Goal: Obtain resource: Download file/media

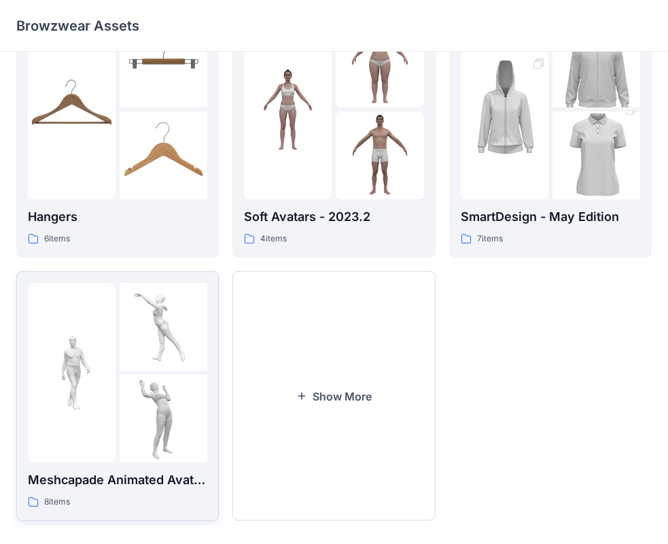
scroll to position [338, 0]
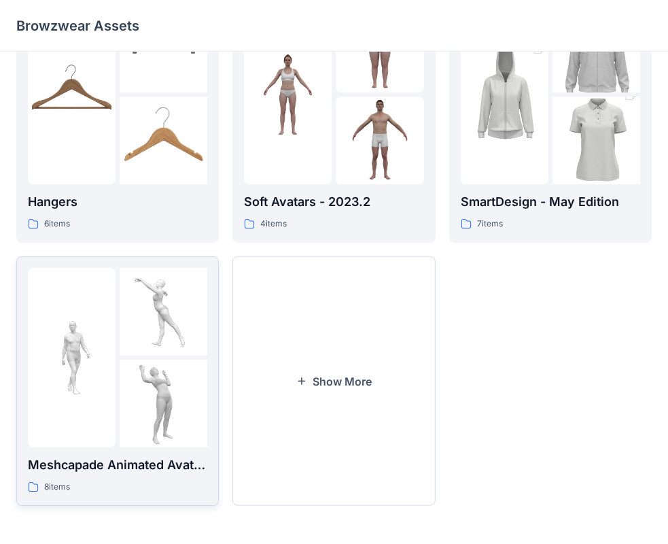
click at [142, 469] on p "Meshcapade Animated Avatars" at bounding box center [117, 464] width 179 height 19
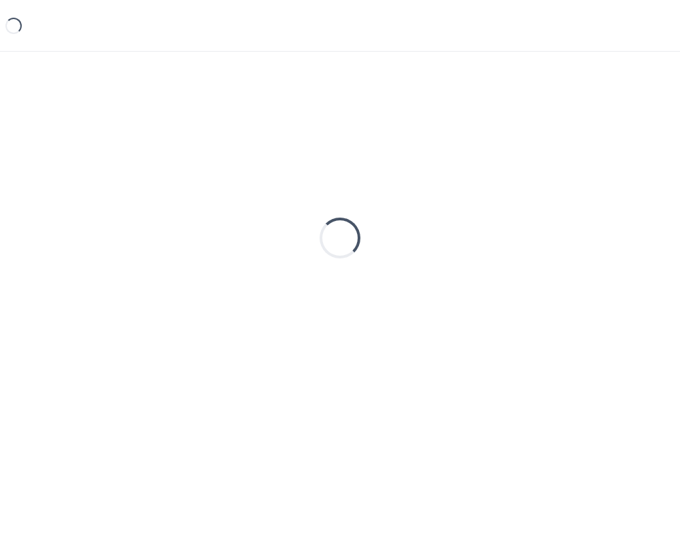
click at [142, 469] on div "Loading..." at bounding box center [340, 276] width 680 height 449
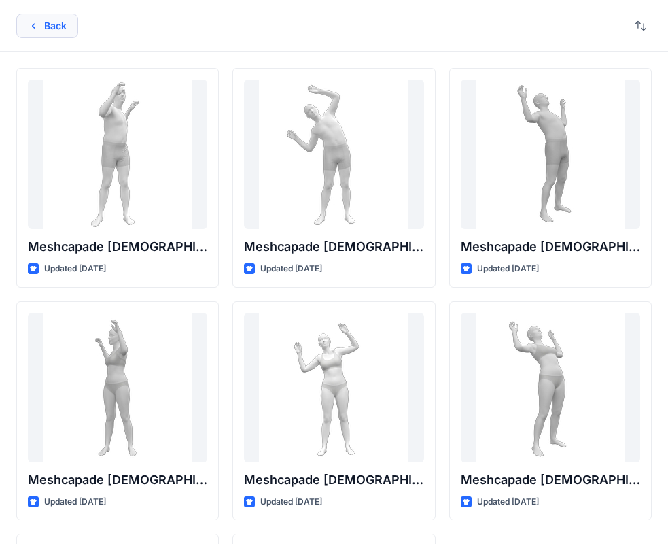
click at [49, 22] on button "Back" at bounding box center [47, 26] width 62 height 24
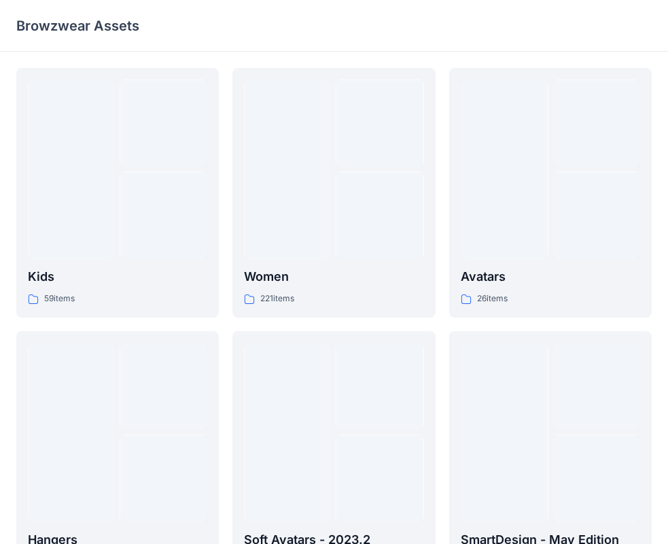
scroll to position [338, 0]
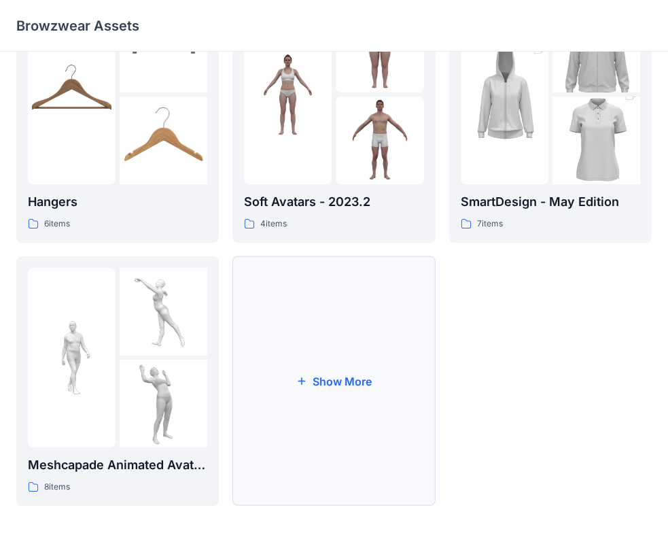
click at [360, 318] on button "Show More" at bounding box center [333, 380] width 203 height 249
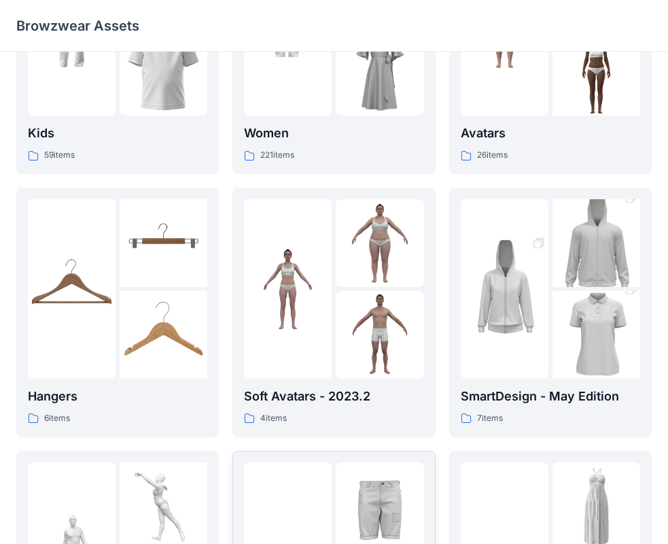
scroll to position [124, 0]
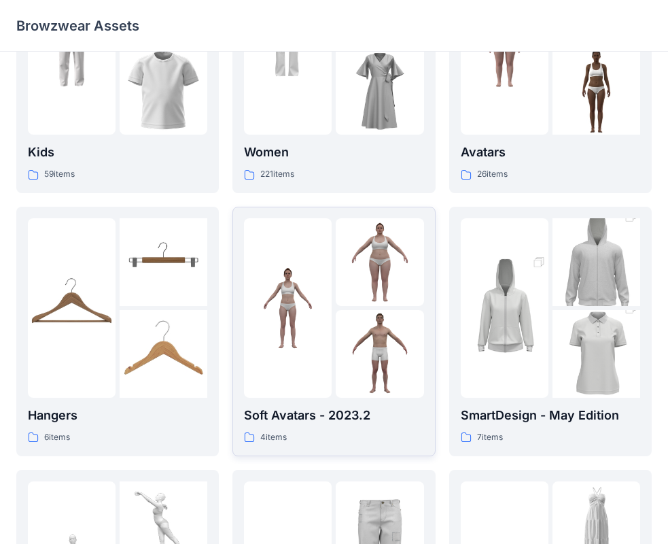
click at [394, 426] on div "Soft Avatars - 2023.2 4 items" at bounding box center [333, 425] width 179 height 39
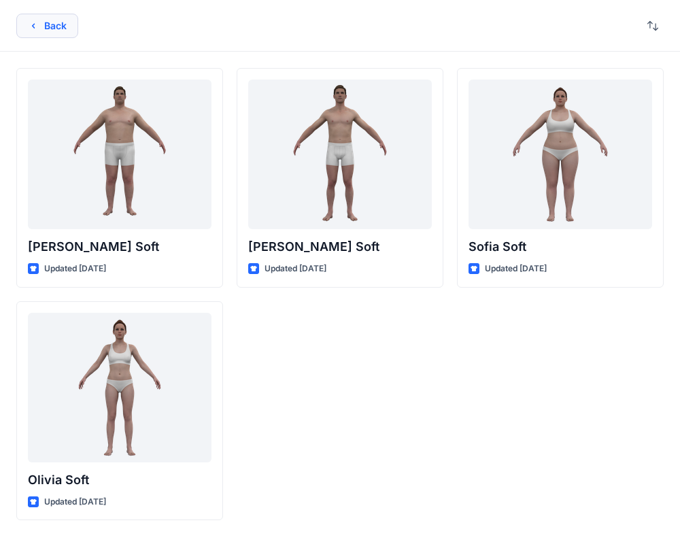
click at [32, 26] on icon "button" at bounding box center [33, 25] width 11 height 11
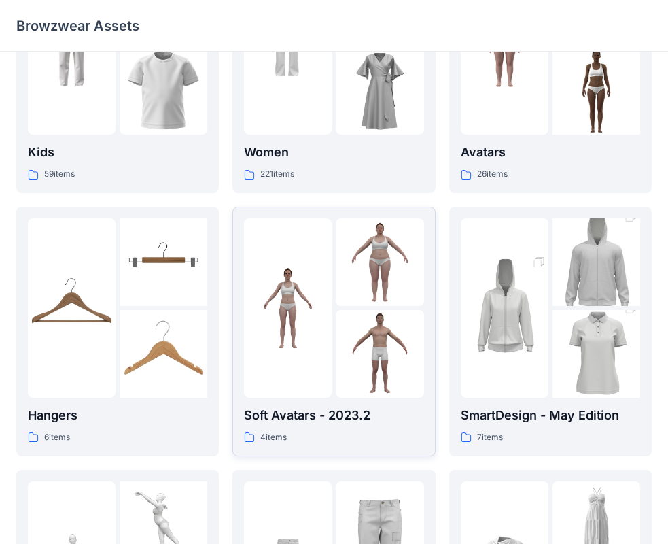
scroll to position [56, 0]
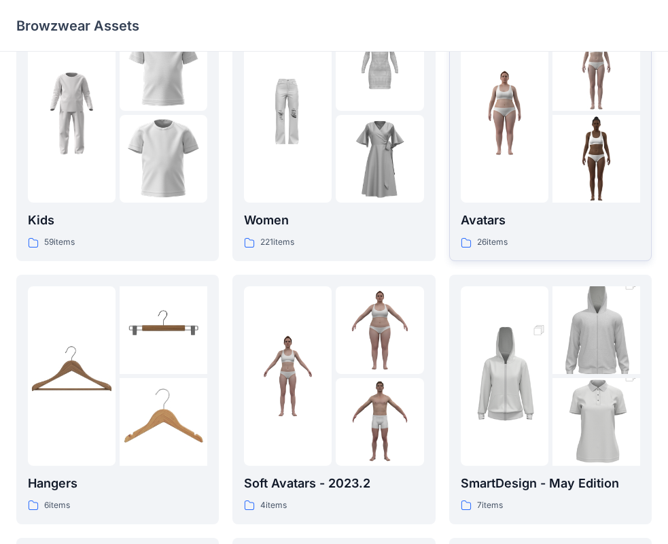
click at [553, 230] on p "Avatars" at bounding box center [550, 220] width 179 height 19
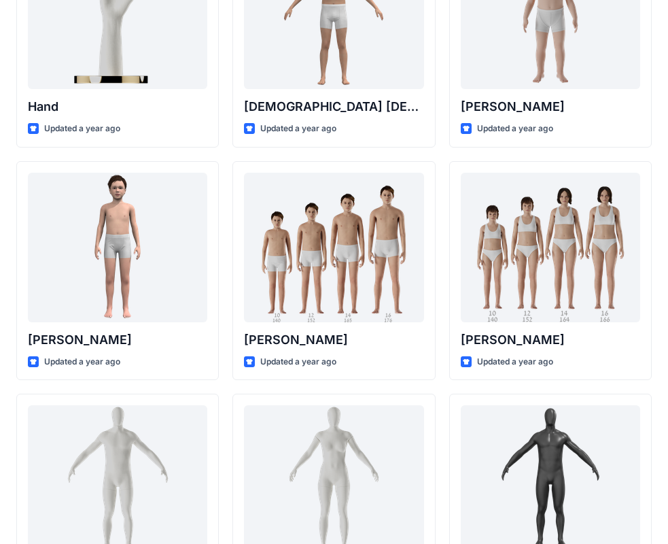
scroll to position [340, 0]
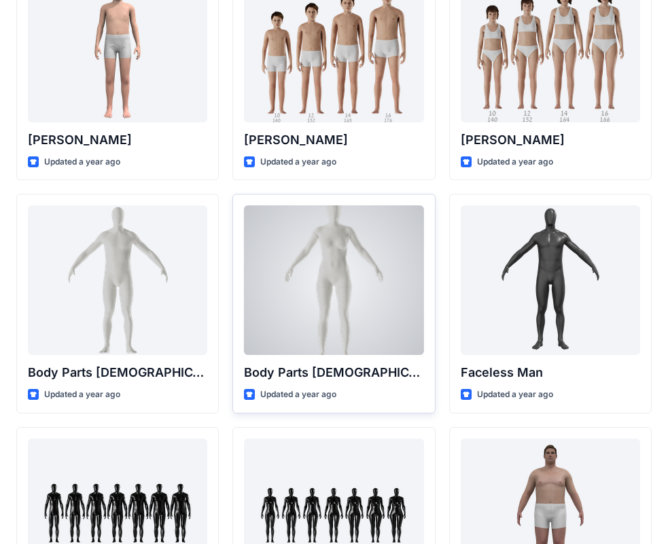
click at [294, 260] on div at bounding box center [333, 280] width 179 height 150
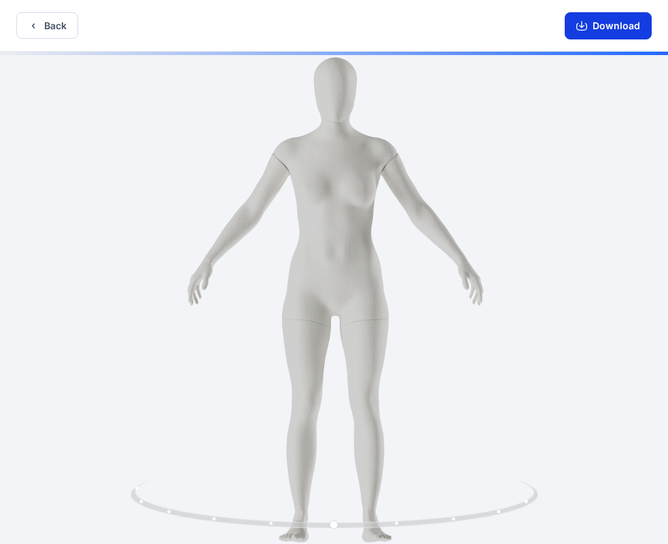
click at [609, 33] on button "Download" at bounding box center [608, 25] width 87 height 27
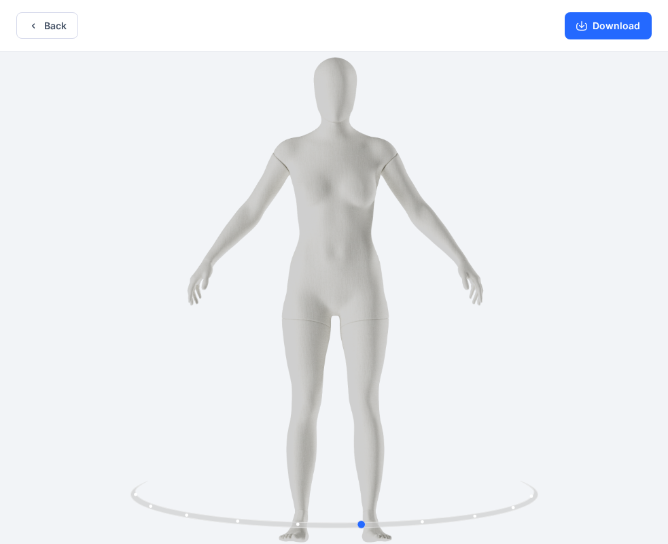
drag, startPoint x: 328, startPoint y: 366, endPoint x: 355, endPoint y: 366, distance: 27.2
click at [355, 366] on div at bounding box center [334, 299] width 668 height 495
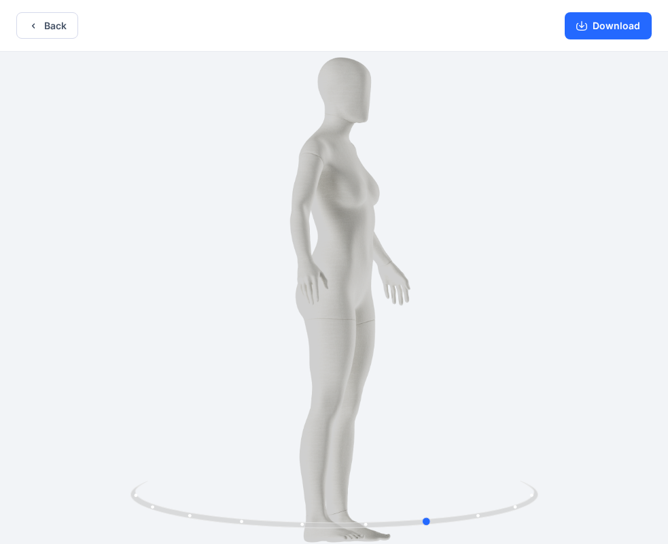
drag, startPoint x: 379, startPoint y: 392, endPoint x: 425, endPoint y: 397, distance: 45.9
click at [430, 396] on div at bounding box center [334, 299] width 668 height 495
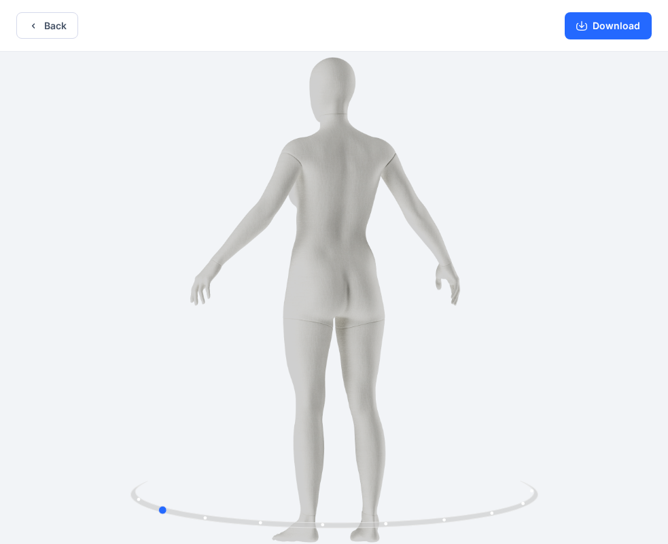
drag, startPoint x: 388, startPoint y: 407, endPoint x: 448, endPoint y: 417, distance: 60.6
click at [448, 417] on div at bounding box center [334, 299] width 668 height 495
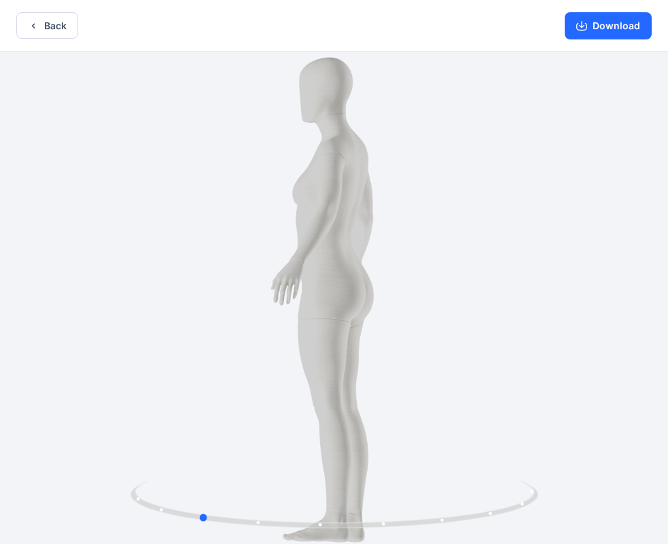
drag, startPoint x: 432, startPoint y: 430, endPoint x: 470, endPoint y: 433, distance: 38.2
click at [471, 433] on div at bounding box center [334, 299] width 668 height 495
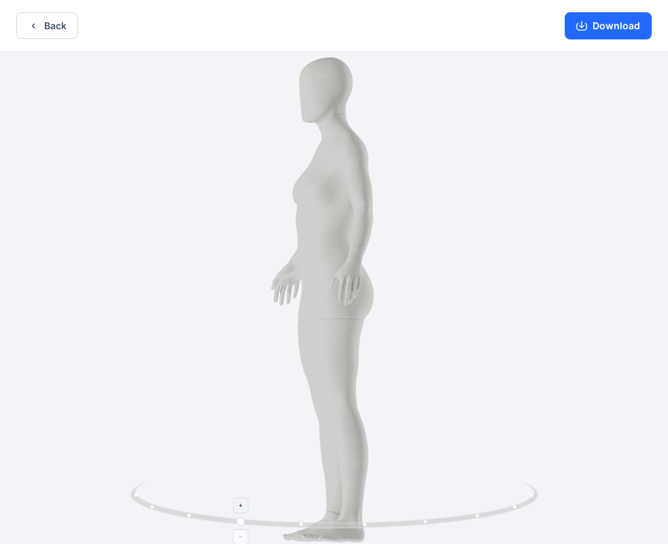
click at [502, 437] on div at bounding box center [334, 299] width 668 height 495
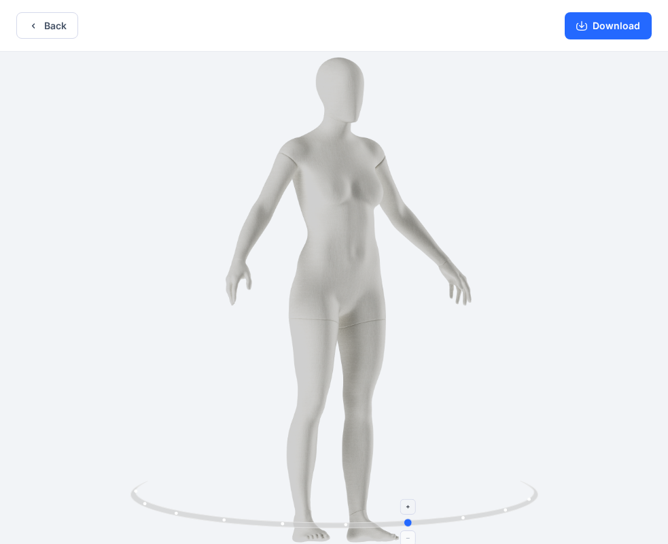
drag, startPoint x: 444, startPoint y: 500, endPoint x: 457, endPoint y: 500, distance: 12.9
click at [459, 500] on icon at bounding box center [336, 506] width 411 height 51
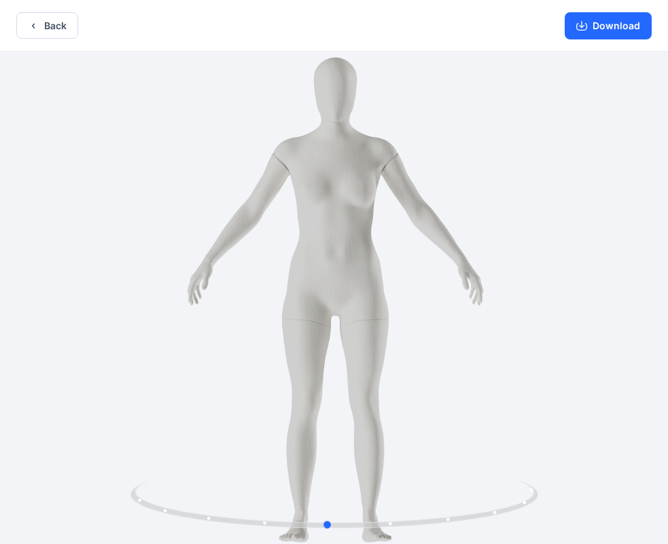
click at [564, 239] on div at bounding box center [334, 299] width 668 height 495
click at [65, 22] on button "Back" at bounding box center [47, 25] width 62 height 27
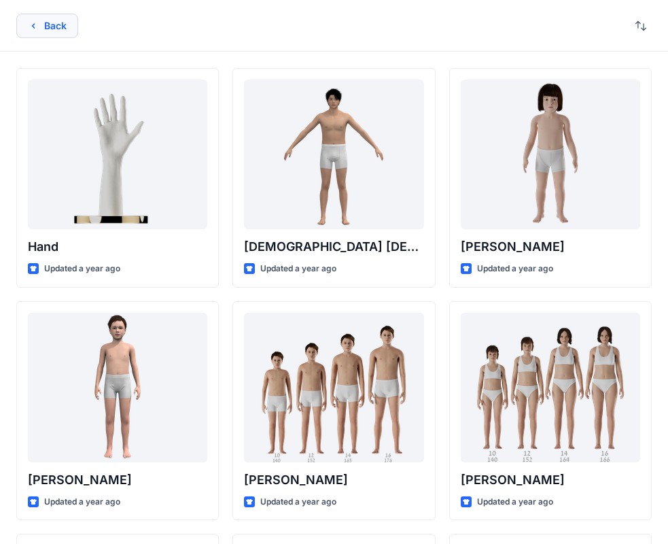
click at [36, 16] on button "Back" at bounding box center [47, 26] width 62 height 24
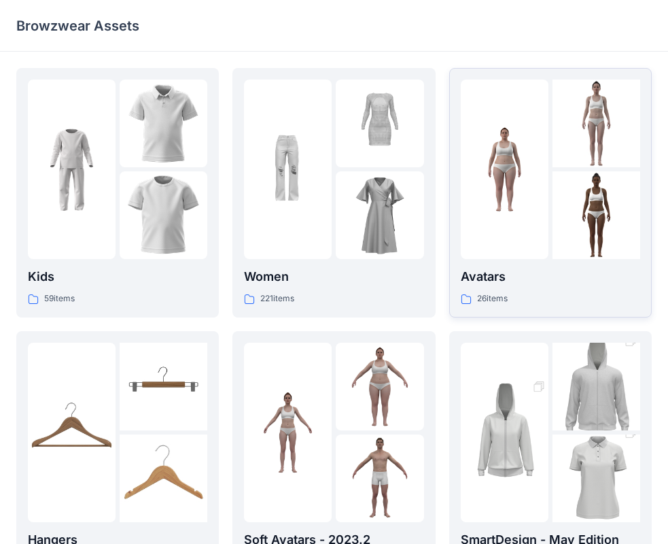
click at [508, 279] on p "Avatars" at bounding box center [550, 276] width 179 height 19
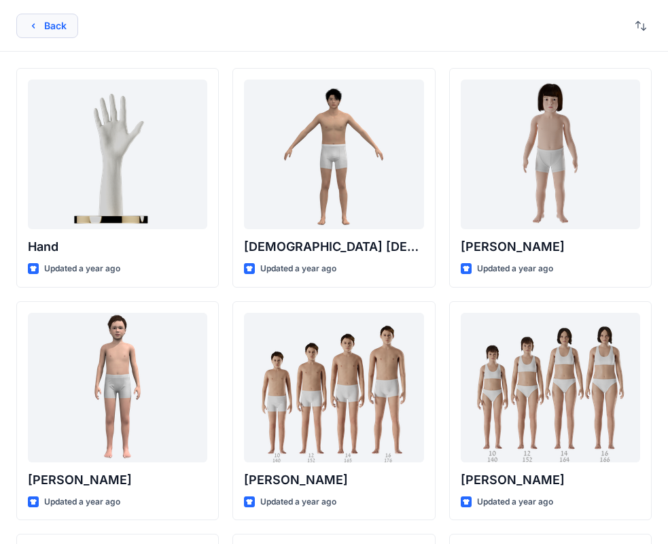
click at [38, 35] on button "Back" at bounding box center [47, 26] width 62 height 24
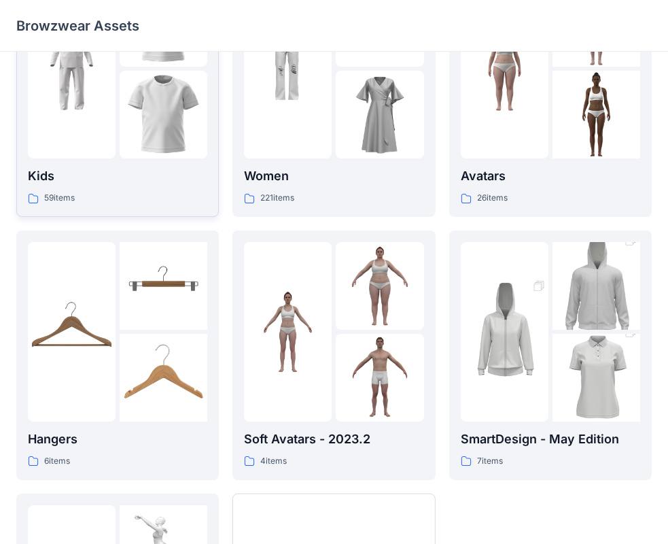
scroll to position [124, 0]
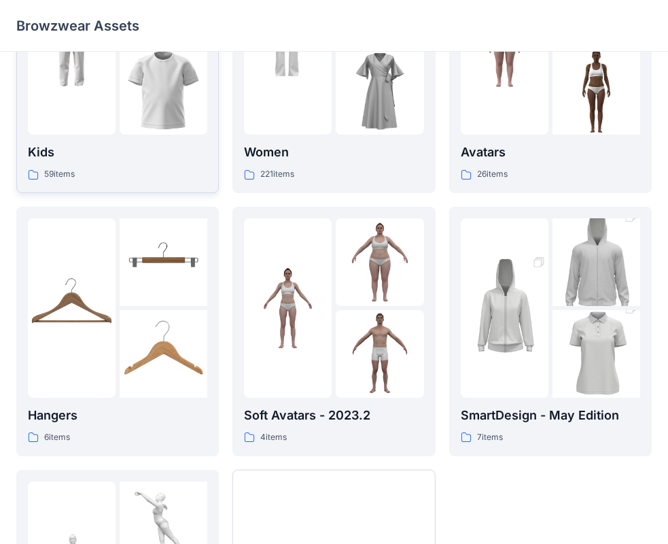
click at [195, 244] on img at bounding box center [164, 262] width 88 height 88
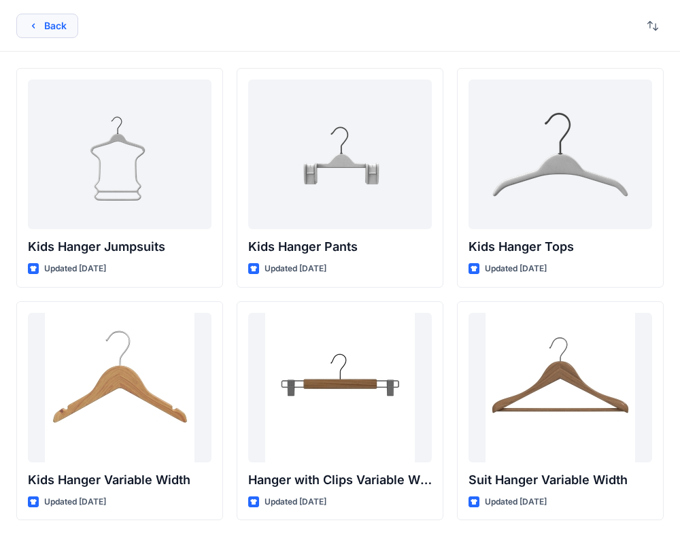
click at [52, 17] on button "Back" at bounding box center [47, 26] width 62 height 24
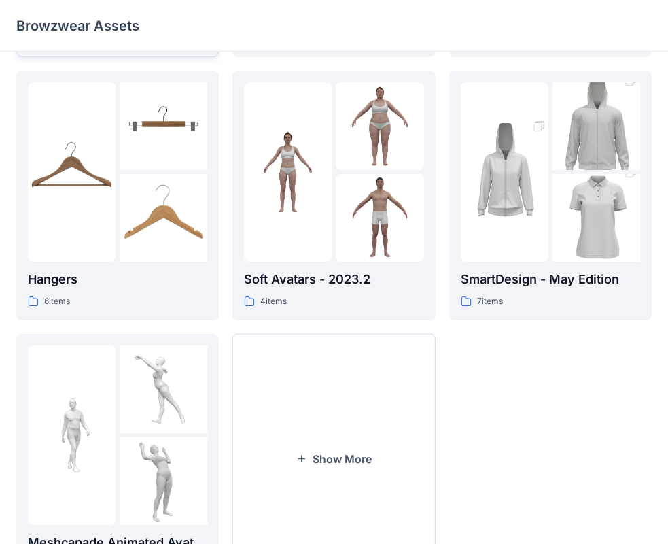
scroll to position [328, 0]
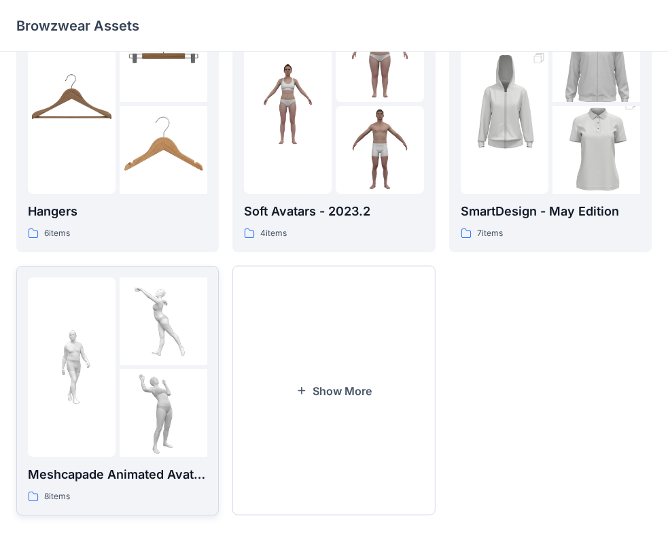
click at [168, 297] on img at bounding box center [164, 321] width 88 height 88
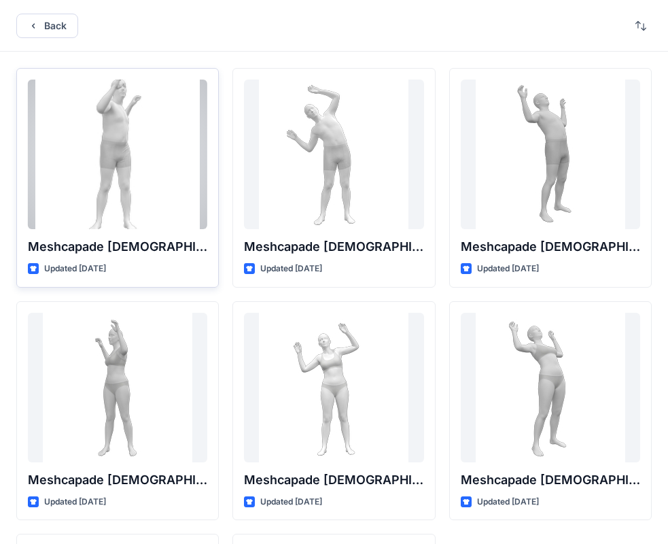
click at [23, 18] on button "Back" at bounding box center [47, 26] width 62 height 24
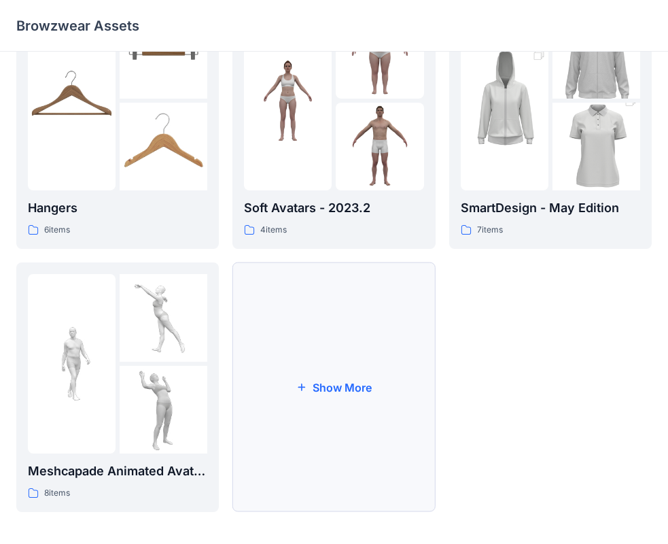
scroll to position [338, 0]
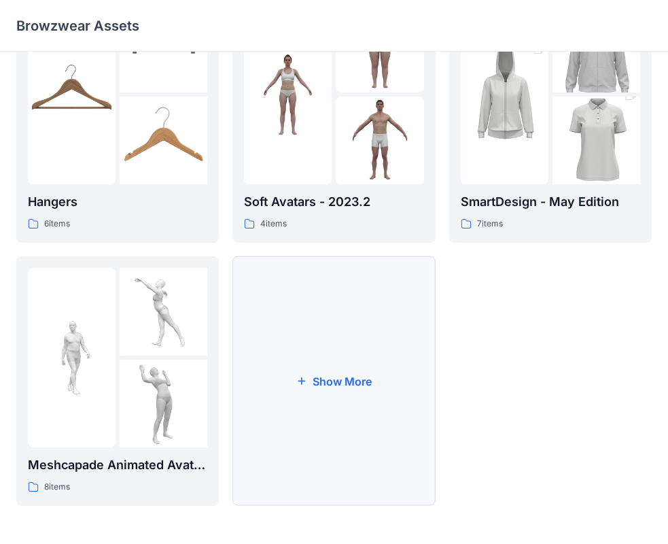
click at [350, 359] on button "Show More" at bounding box center [333, 380] width 203 height 249
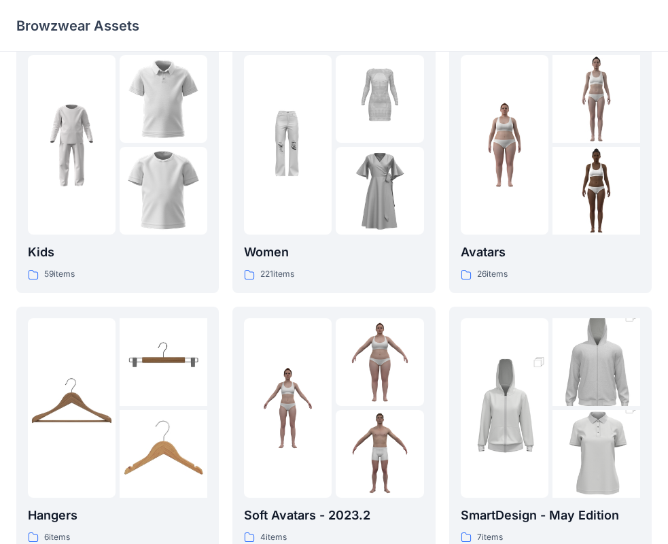
scroll to position [0, 0]
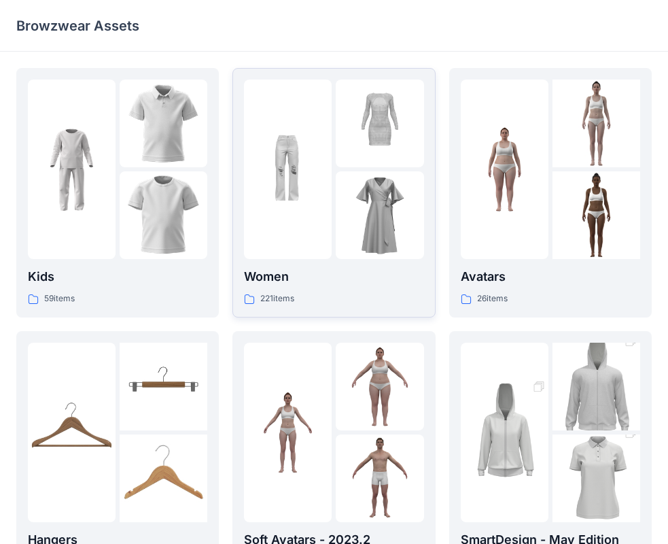
click at [291, 281] on p "Women" at bounding box center [333, 276] width 179 height 19
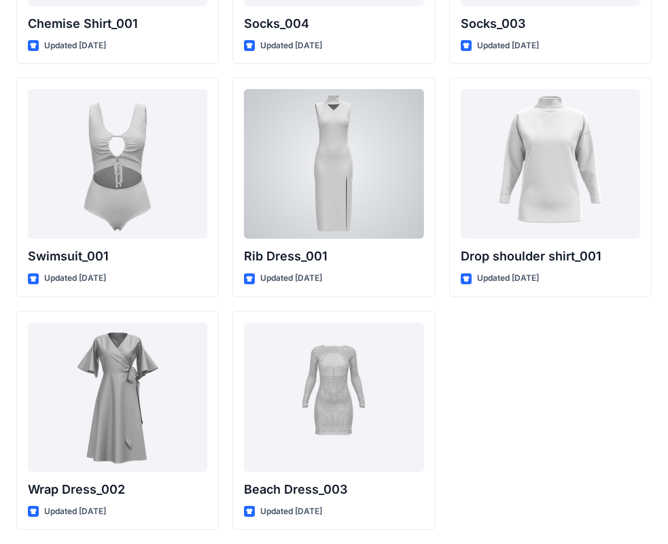
scroll to position [16758, 0]
